Goal: Information Seeking & Learning: Find specific page/section

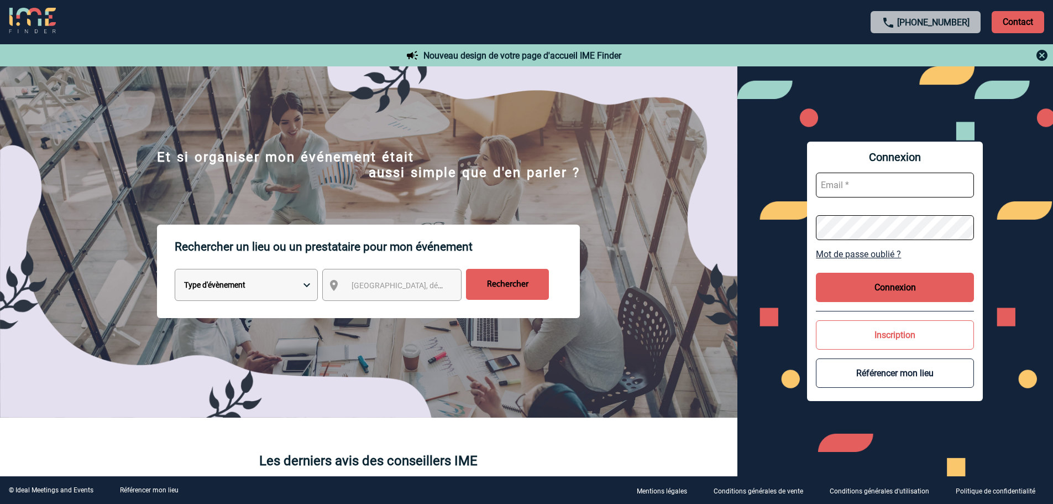
type input "vboeringer@ime-groupe.com"
drag, startPoint x: 885, startPoint y: 276, endPoint x: 747, endPoint y: 273, distance: 138.2
click at [885, 276] on button "Connexion" at bounding box center [895, 286] width 158 height 29
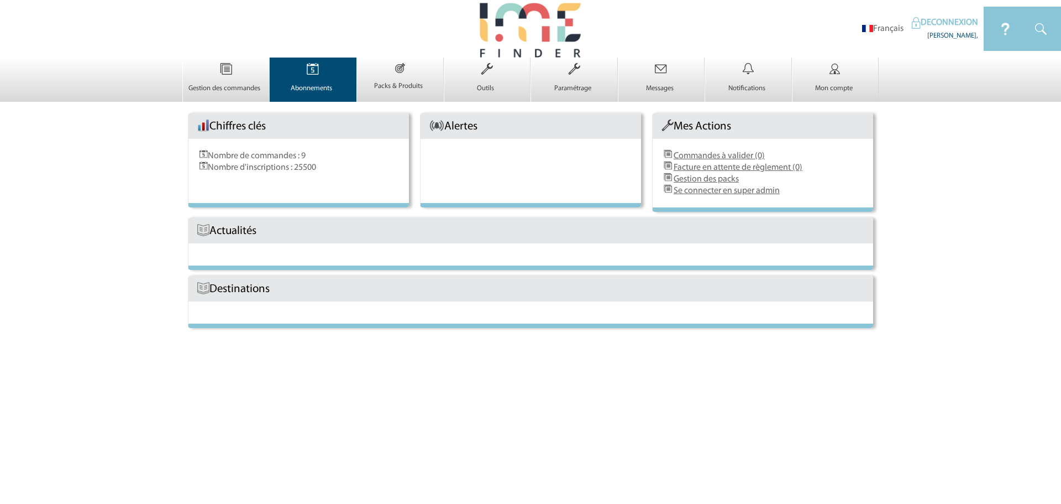
click at [325, 87] on p "Abonnements" at bounding box center [311, 88] width 83 height 9
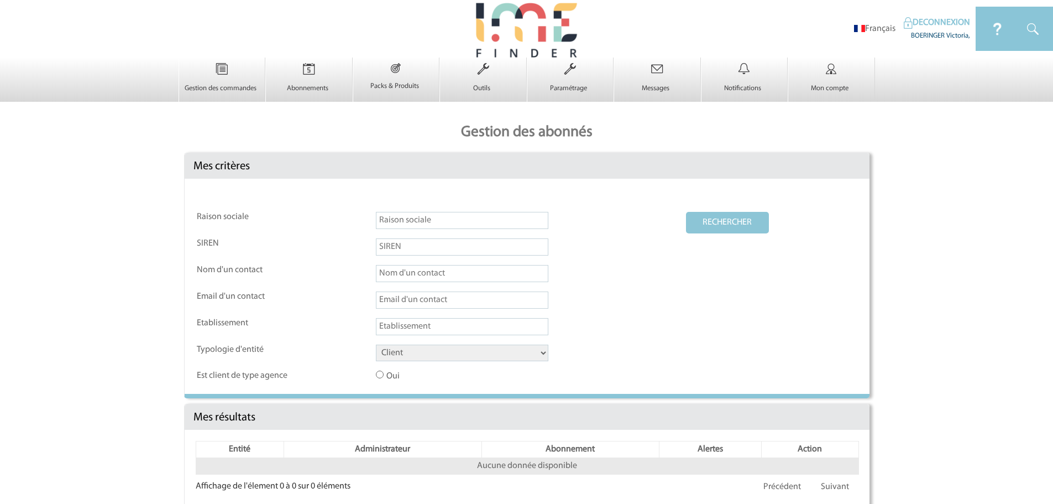
drag, startPoint x: 410, startPoint y: 350, endPoint x: 413, endPoint y: 363, distance: 13.0
click at [410, 350] on select "Client Fournisseur Agence Promoteur Genius Backoffice" at bounding box center [462, 352] width 172 height 17
select select "AGENCE"
click at [376, 345] on select "Client Fournisseur Agence Promoteur Genius Backoffice" at bounding box center [462, 352] width 172 height 17
click at [725, 227] on button "RECHERCHER" at bounding box center [727, 223] width 83 height 22
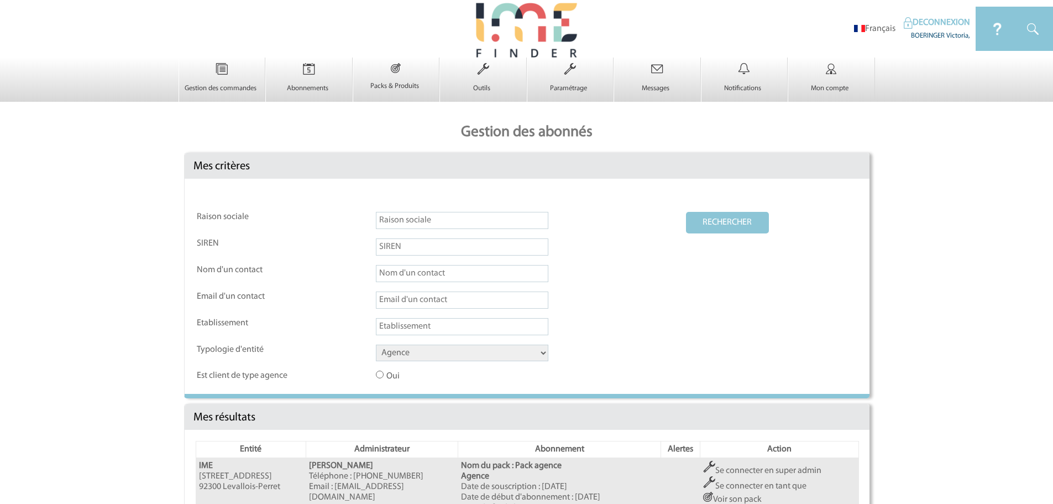
click at [737, 469] on link "Se connecter en super admin" at bounding box center [762, 470] width 118 height 9
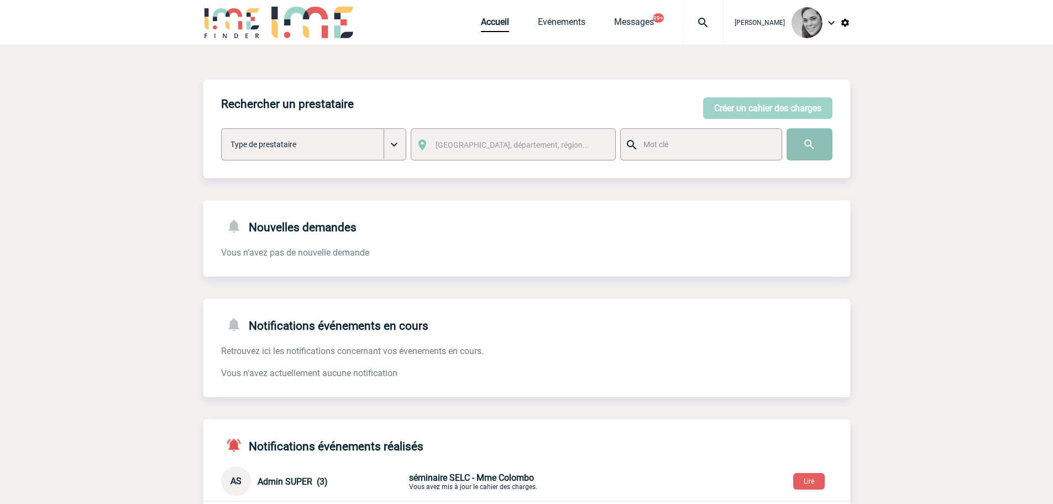
click at [807, 141] on input "image" at bounding box center [810, 144] width 46 height 32
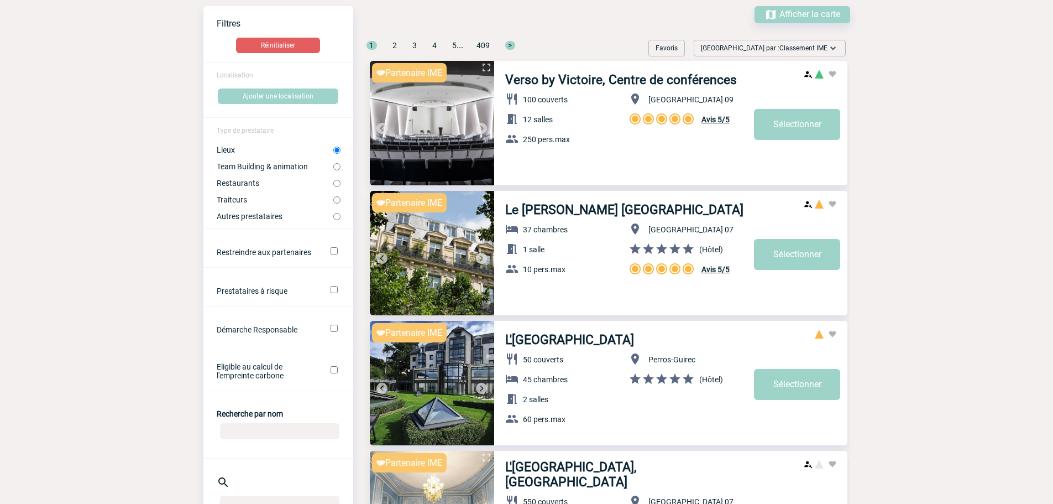
scroll to position [166, 0]
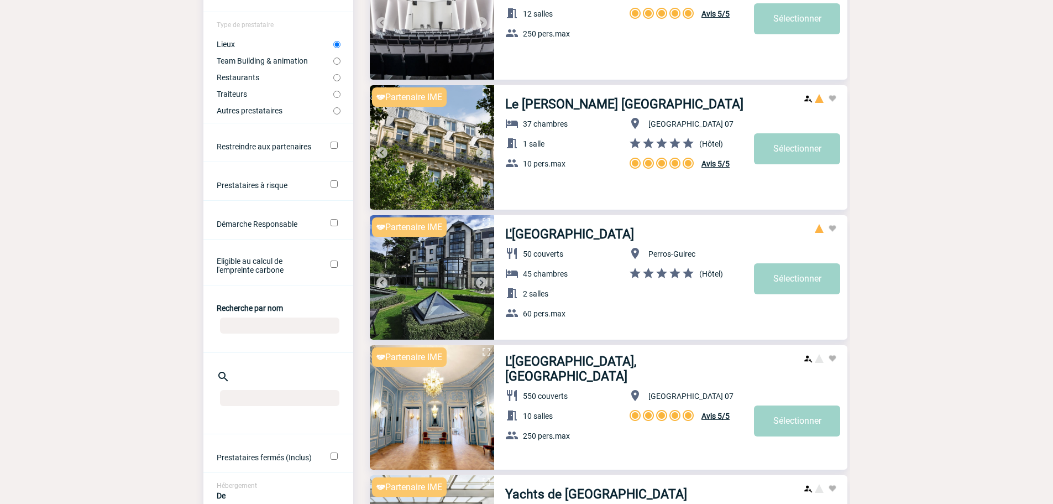
click at [268, 336] on center at bounding box center [278, 327] width 150 height 29
click at [280, 319] on input "Recherche par nom" at bounding box center [279, 325] width 119 height 16
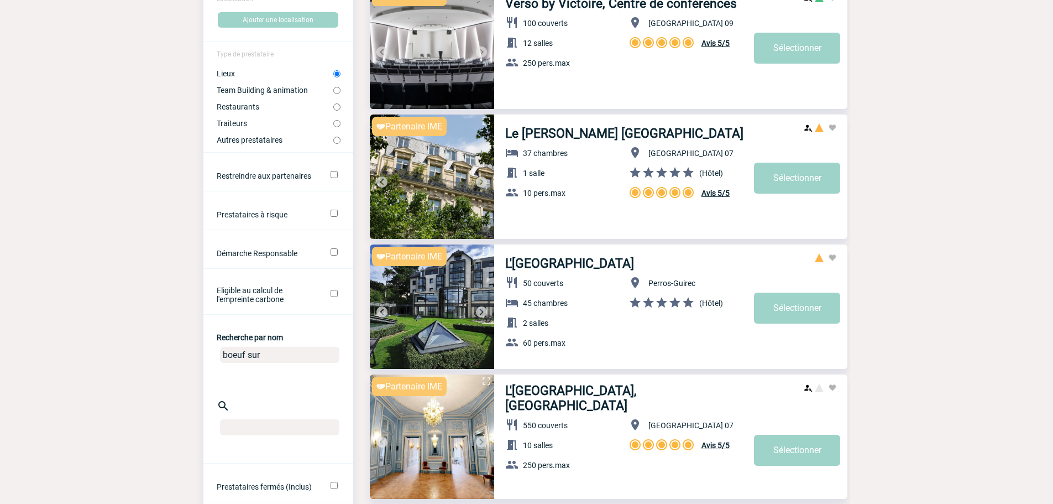
scroll to position [111, 0]
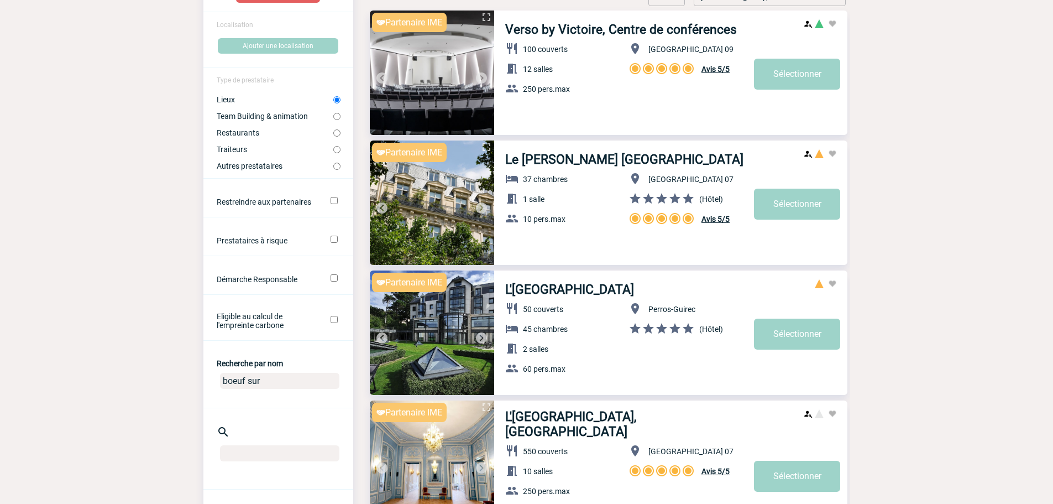
type input "boeuf sur"
click at [338, 131] on input "Restaurants" at bounding box center [336, 132] width 7 height 7
radio input "true"
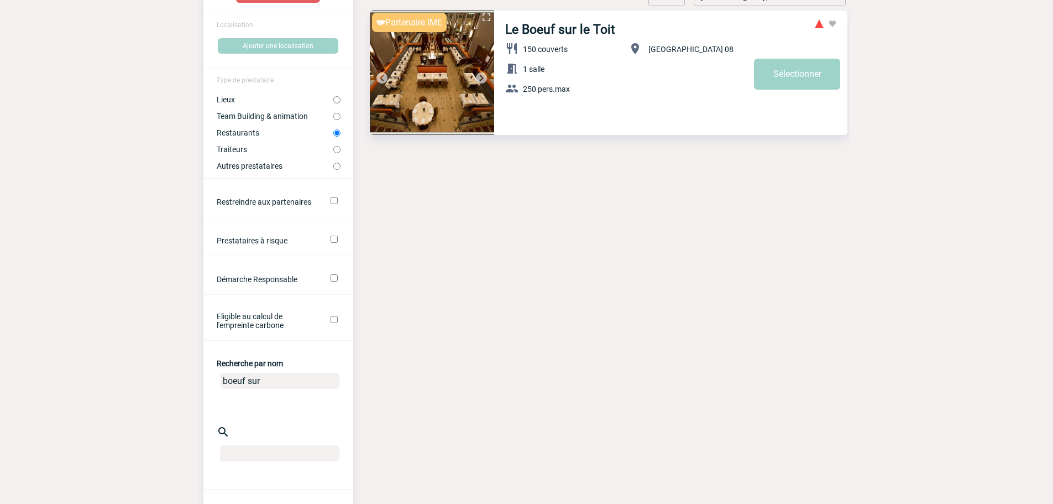
click at [428, 86] on img at bounding box center [432, 73] width 124 height 124
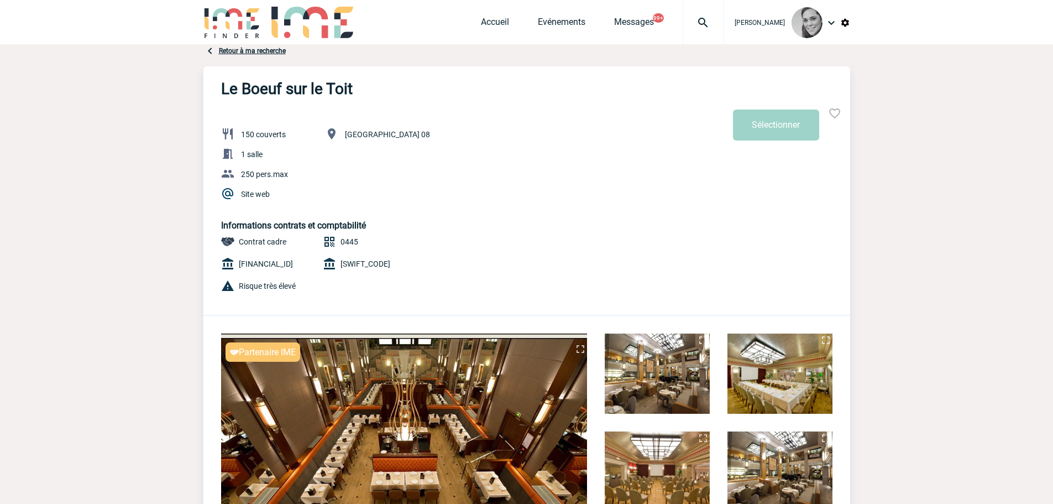
scroll to position [166, 0]
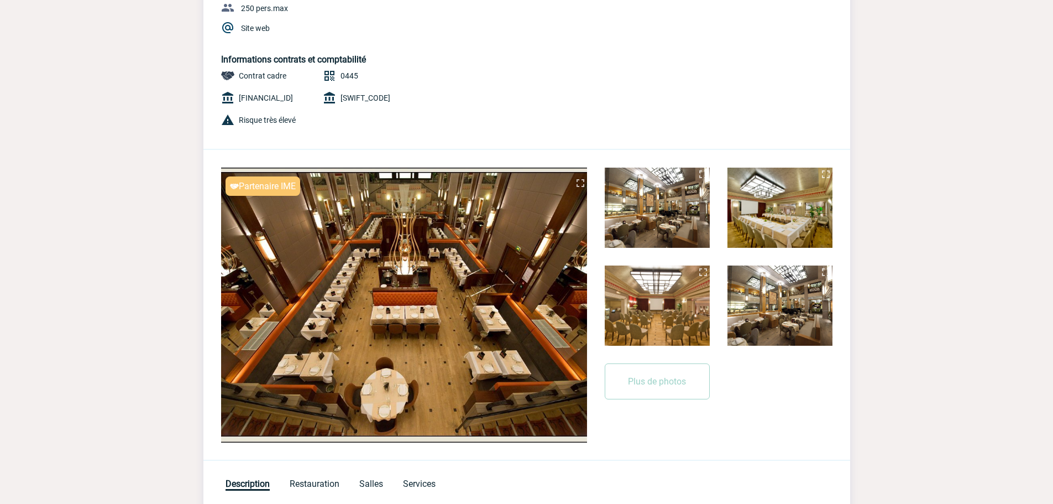
click at [820, 290] on img at bounding box center [779, 305] width 105 height 80
click at [826, 270] on img at bounding box center [825, 271] width 13 height 13
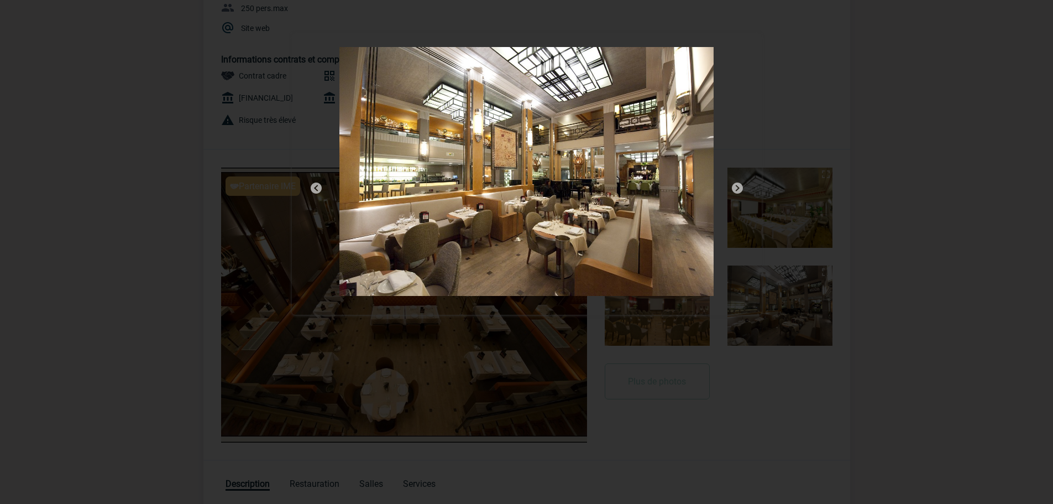
click at [735, 185] on img at bounding box center [737, 187] width 13 height 13
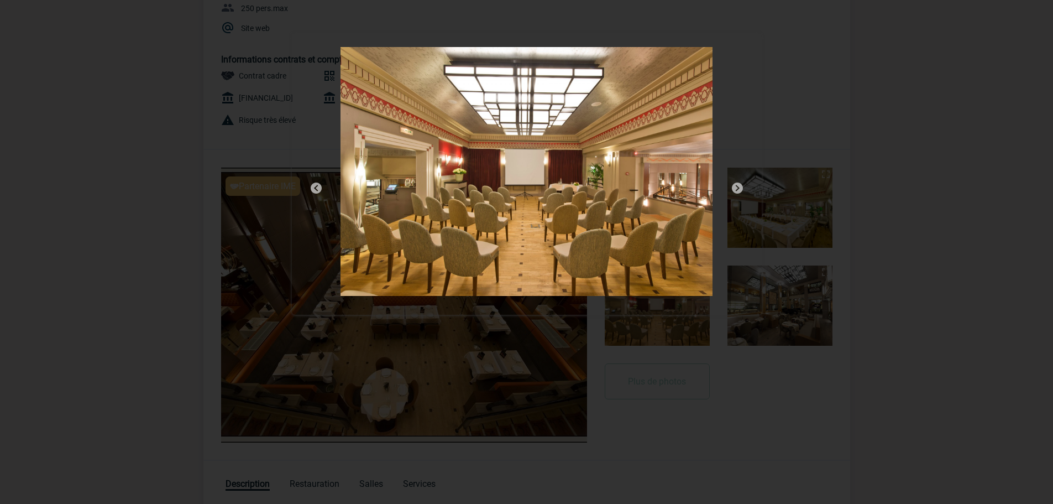
click at [735, 185] on img at bounding box center [737, 187] width 13 height 13
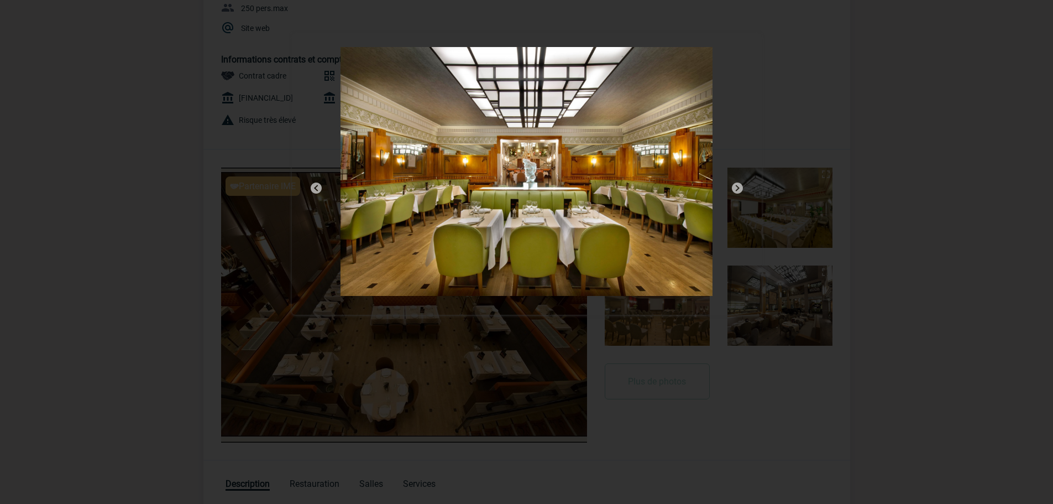
click at [735, 185] on img at bounding box center [737, 187] width 13 height 13
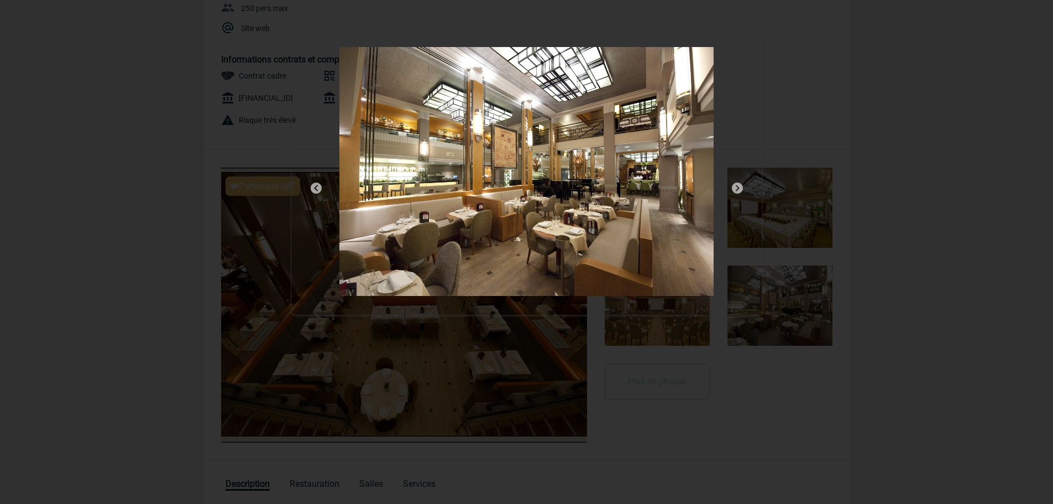
click at [735, 185] on img at bounding box center [737, 187] width 13 height 13
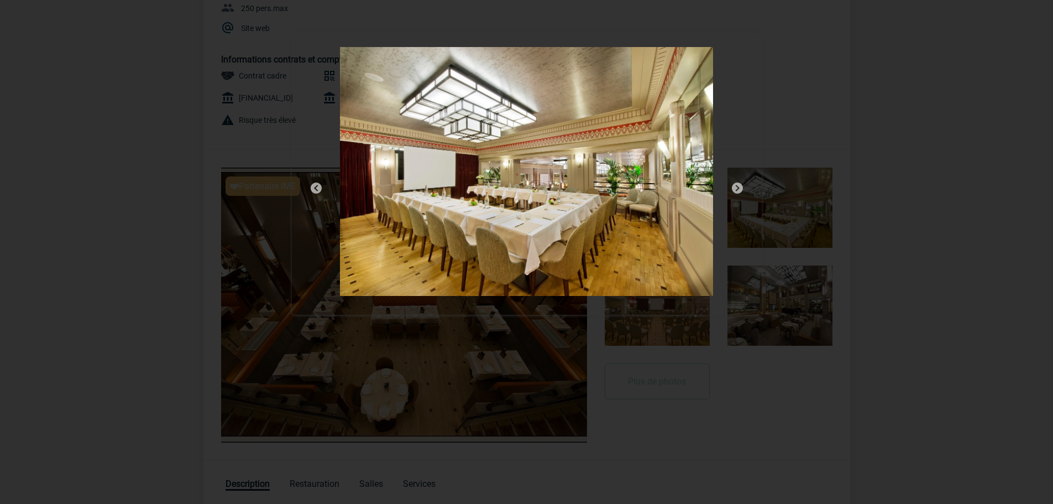
click at [172, 54] on div at bounding box center [526, 252] width 1053 height 504
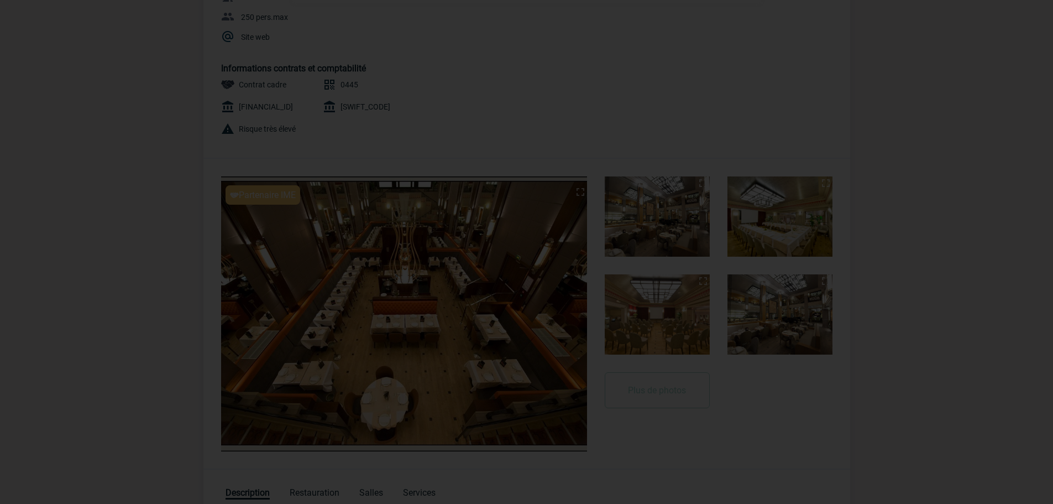
scroll to position [0, 0]
